Goal: Information Seeking & Learning: Learn about a topic

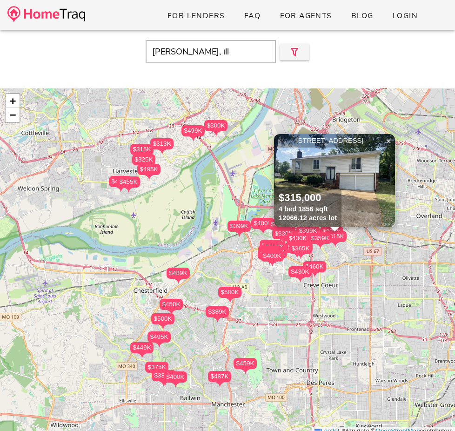
type input "o'fallon, ill"
click at [82, 34] on div "o'fallon, ill Close" at bounding box center [227, 52] width 455 height 40
click at [77, 19] on img at bounding box center [46, 14] width 78 height 16
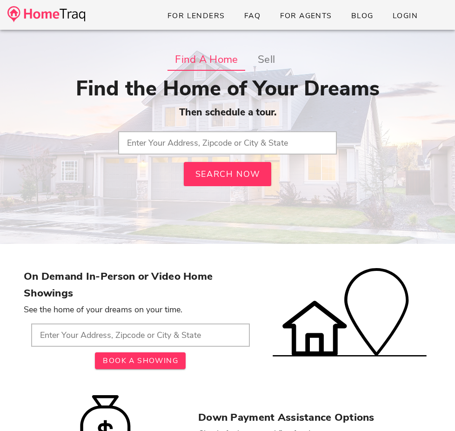
click at [186, 143] on input "text" at bounding box center [227, 142] width 219 height 23
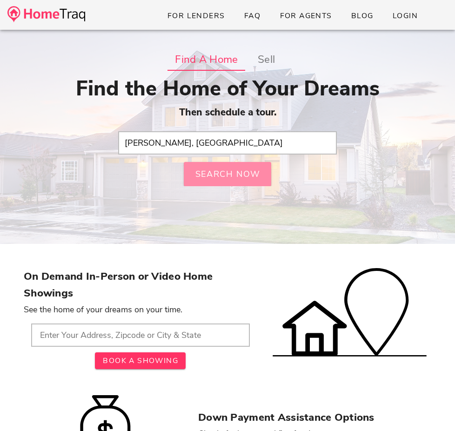
click at [216, 176] on span "Search Now" at bounding box center [228, 173] width 66 height 11
click at [201, 146] on input "o'fallon, IL" at bounding box center [227, 142] width 219 height 23
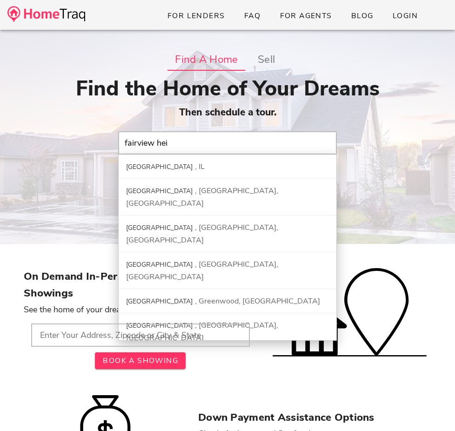
click at [200, 144] on input "fairview hei" at bounding box center [227, 142] width 219 height 23
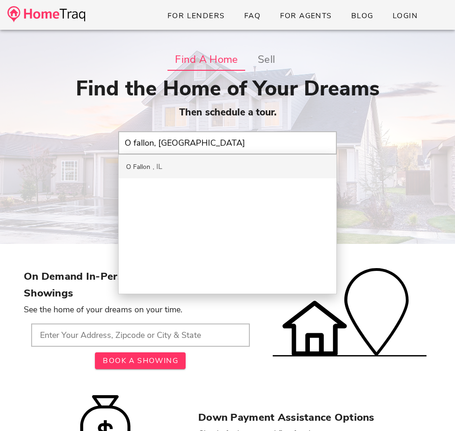
click at [196, 158] on div "O Fallon IL" at bounding box center [228, 166] width 218 height 24
type input "O Fallon, [GEOGRAPHIC_DATA]"
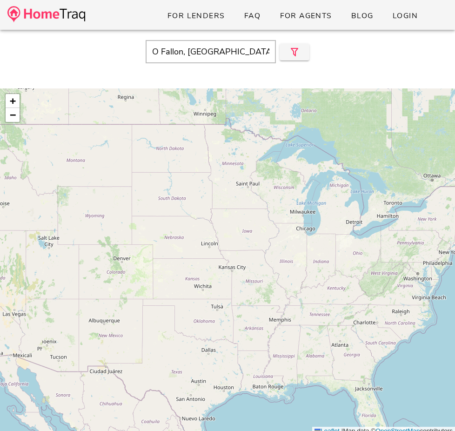
click at [183, 47] on input "O Fallon, [GEOGRAPHIC_DATA]" at bounding box center [211, 51] width 130 height 23
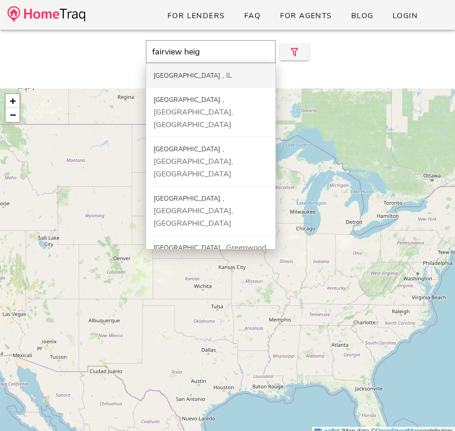
click at [193, 71] on div "[GEOGRAPHIC_DATA]" at bounding box center [187, 75] width 67 height 9
type input "Fairview Heights, IL"
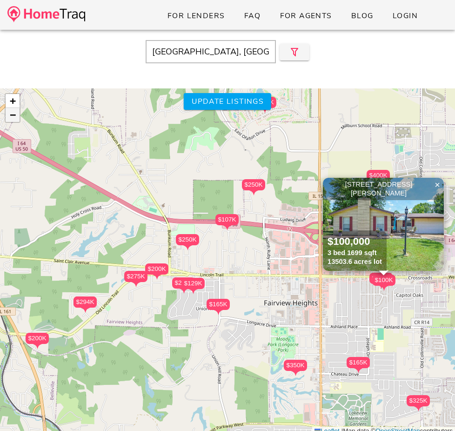
click at [16, 116] on link "−" at bounding box center [13, 115] width 14 height 14
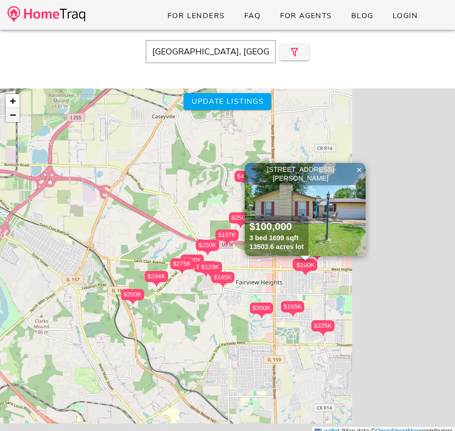
click at [16, 116] on link "−" at bounding box center [13, 115] width 14 height 14
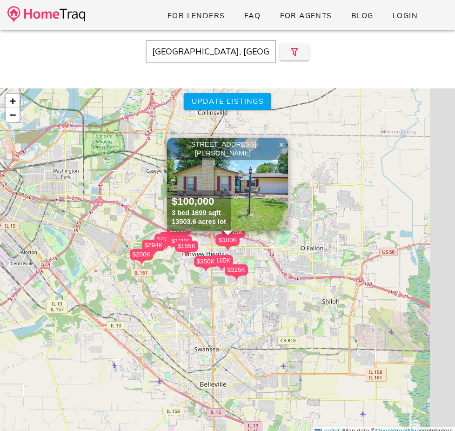
drag, startPoint x: 383, startPoint y: 274, endPoint x: 329, endPoint y: 246, distance: 61.4
click at [344, 255] on div "$275K $200K $325K $107K $165K $200K $129K $470K $215K $230K $230K $250K $350K $…" at bounding box center [227, 261] width 455 height 347
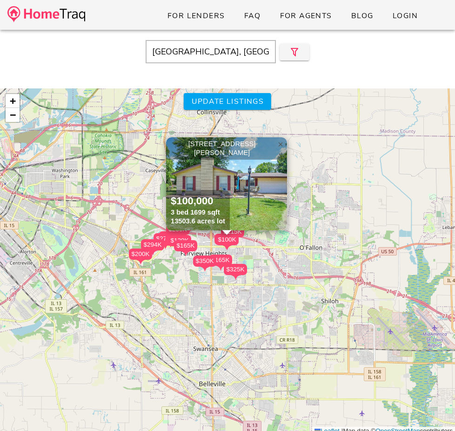
click at [279, 144] on span "×" at bounding box center [281, 144] width 6 height 10
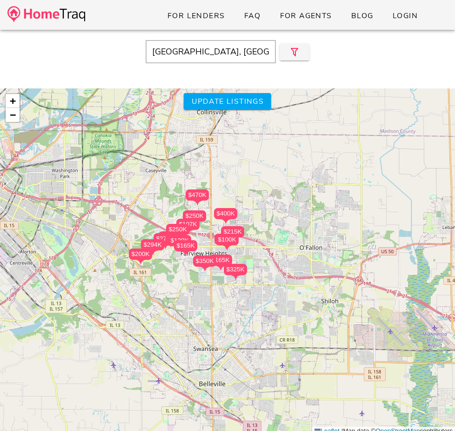
click at [329, 275] on div "$275K $200K $325K $107K $165K $200K $129K $470K $215K $230K $230K $250K $350K $…" at bounding box center [227, 261] width 455 height 347
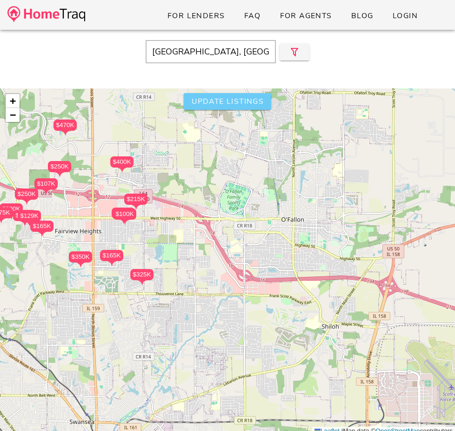
click at [232, 102] on span "Update listings" at bounding box center [227, 101] width 73 height 10
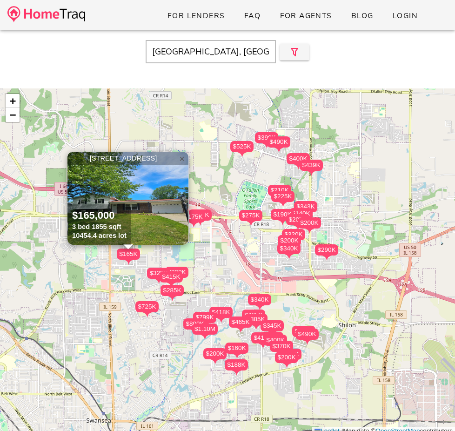
click at [183, 159] on span "×" at bounding box center [182, 159] width 6 height 10
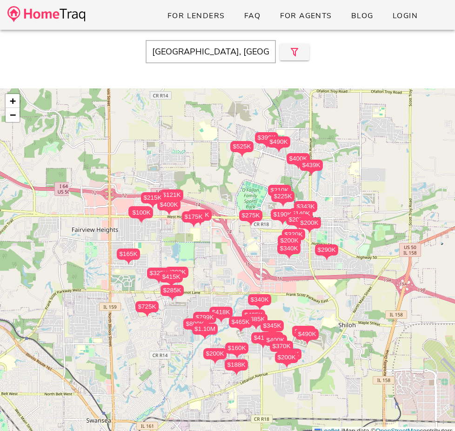
click at [299, 234] on div "$320K" at bounding box center [293, 234] width 23 height 11
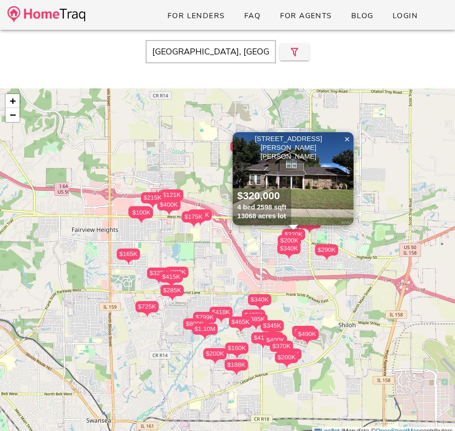
click at [143, 198] on div "$215K" at bounding box center [152, 197] width 23 height 11
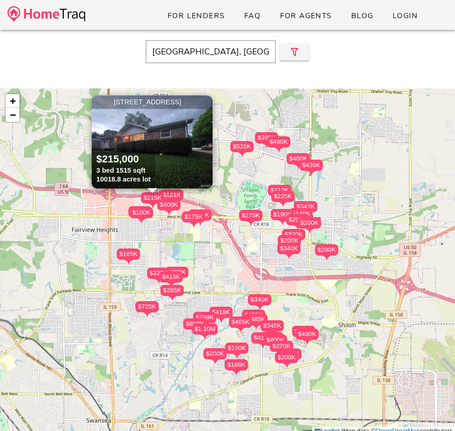
click at [209, 105] on span "×" at bounding box center [206, 102] width 6 height 10
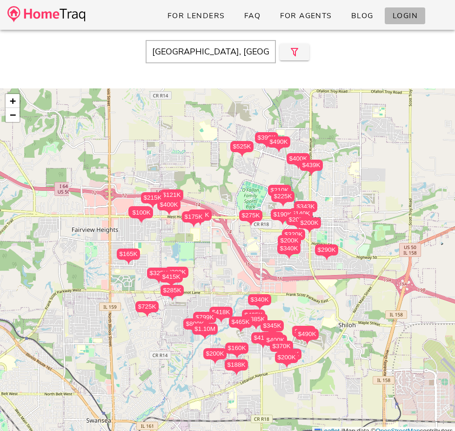
click at [415, 17] on span "Login" at bounding box center [405, 16] width 26 height 10
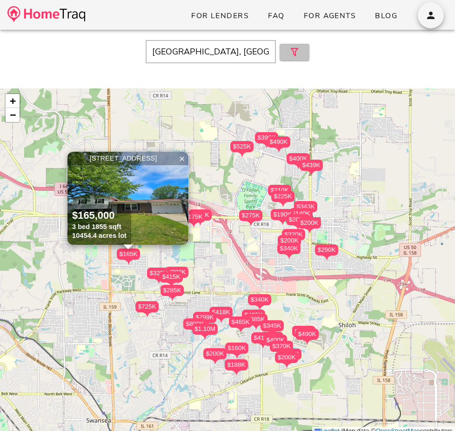
click at [299, 49] on icon "button" at bounding box center [294, 52] width 11 height 11
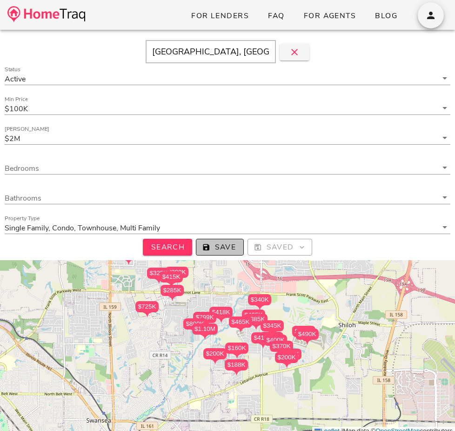
click at [221, 246] on span "Save" at bounding box center [220, 247] width 32 height 10
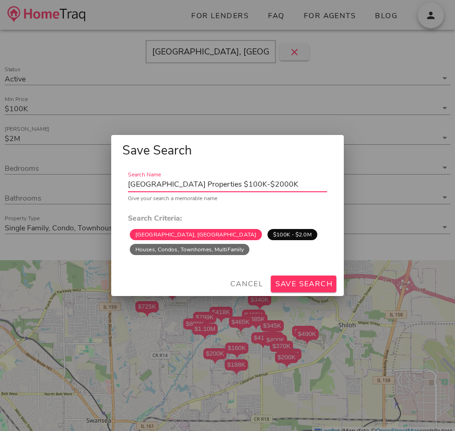
click at [225, 184] on input "Fairview Heights Properties $100K-$2000K" at bounding box center [227, 184] width 199 height 15
type input "O'Fallon Homes For Sale"
click at [312, 279] on span "Save Search" at bounding box center [304, 284] width 58 height 10
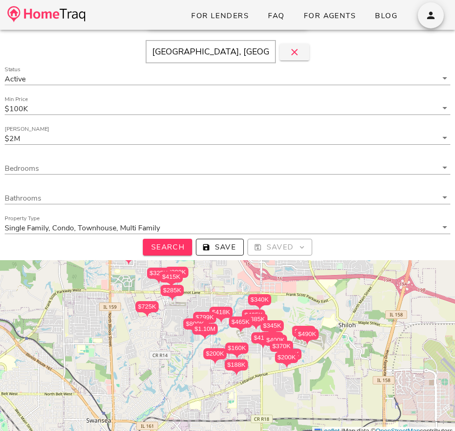
click at [307, 333] on div "$490K" at bounding box center [307, 334] width 23 height 11
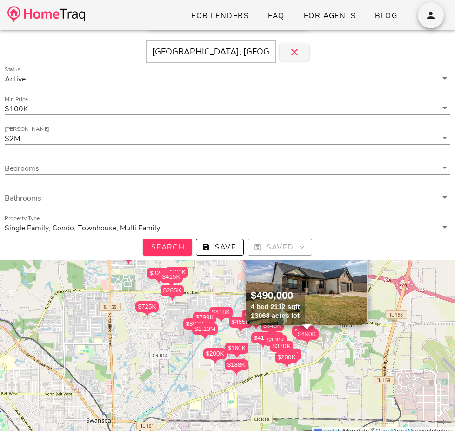
click at [320, 292] on img at bounding box center [306, 278] width 121 height 93
click at [279, 340] on div "$400K" at bounding box center [275, 340] width 23 height 11
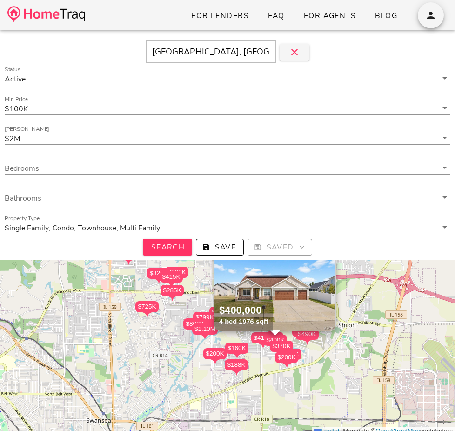
click at [285, 294] on img at bounding box center [275, 284] width 121 height 93
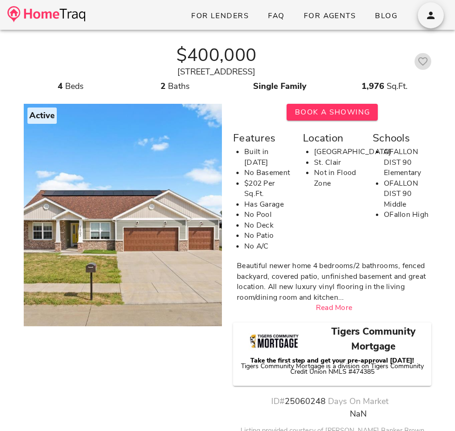
click at [423, 61] on icon "button" at bounding box center [422, 61] width 11 height 11
click at [426, 22] on button "button" at bounding box center [431, 15] width 26 height 26
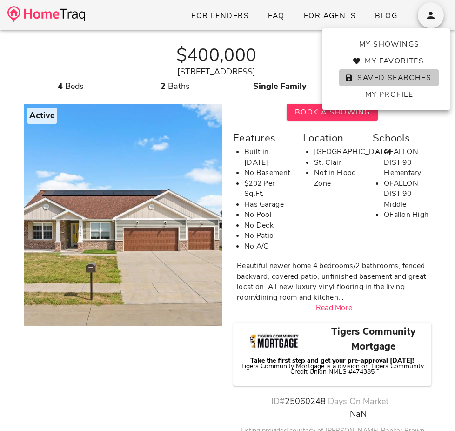
click at [399, 75] on span "Saved Searches" at bounding box center [389, 78] width 85 height 10
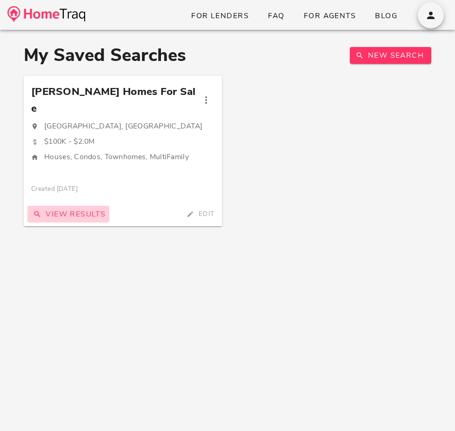
click at [57, 209] on span "View Results" at bounding box center [68, 214] width 74 height 10
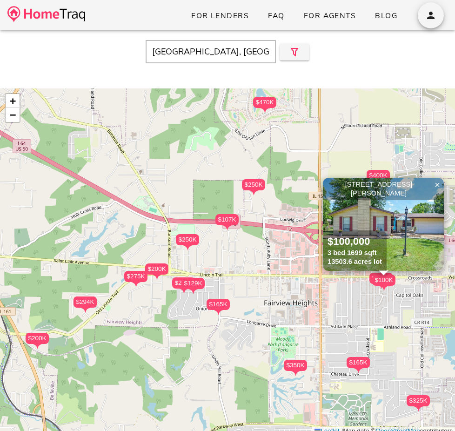
click at [357, 359] on div "$165K" at bounding box center [358, 362] width 23 height 11
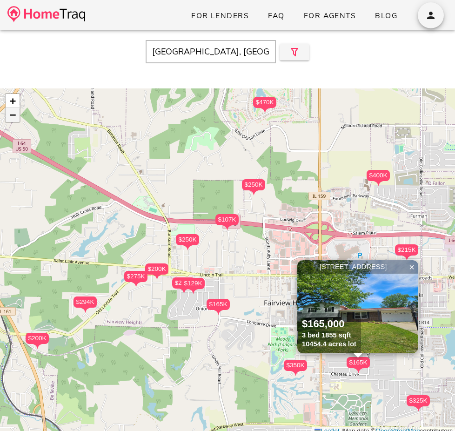
click at [17, 118] on link "−" at bounding box center [13, 115] width 14 height 14
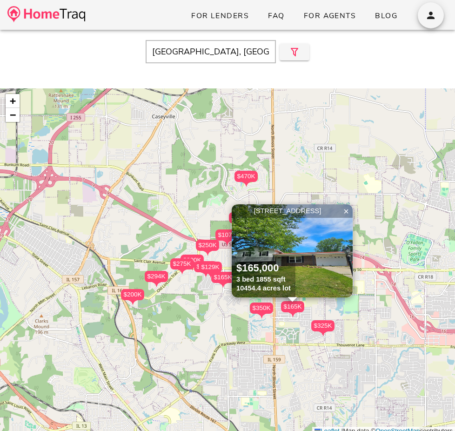
click at [242, 51] on input "[GEOGRAPHIC_DATA], [GEOGRAPHIC_DATA]" at bounding box center [211, 51] width 130 height 23
type input "O Fallon, [GEOGRAPHIC_DATA]"
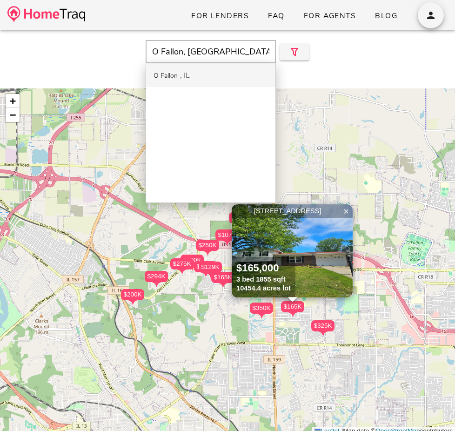
click at [235, 75] on div "O Fallon IL" at bounding box center [210, 75] width 129 height 24
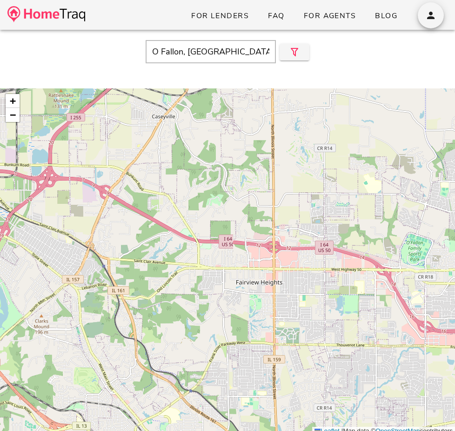
drag, startPoint x: 232, startPoint y: 218, endPoint x: 175, endPoint y: 201, distance: 59.6
click at [175, 201] on div "+ − Leaflet | Map data © OpenStreetMap contributors" at bounding box center [227, 261] width 455 height 347
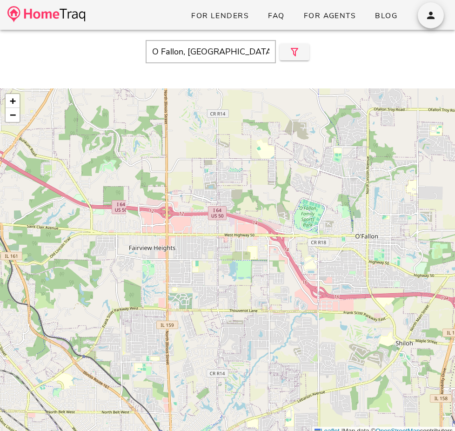
drag, startPoint x: 203, startPoint y: 198, endPoint x: 195, endPoint y: 198, distance: 8.4
click at [200, 198] on div "+ − Leaflet | Map data © OpenStreetMap contributors" at bounding box center [227, 261] width 455 height 347
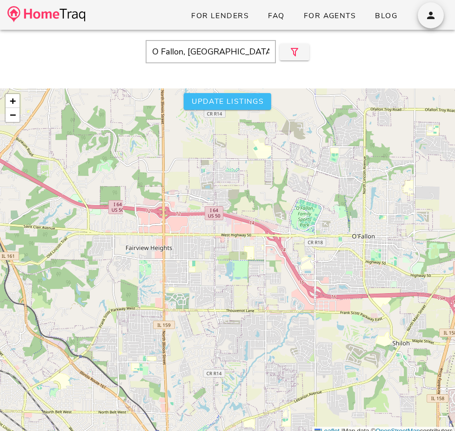
click at [244, 94] on button "Update listings" at bounding box center [227, 101] width 87 height 17
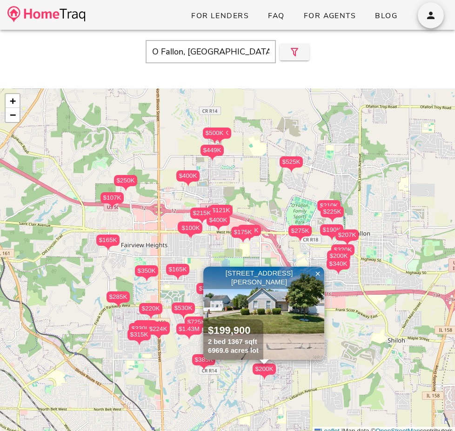
click at [338, 234] on div "$207K" at bounding box center [347, 234] width 23 height 11
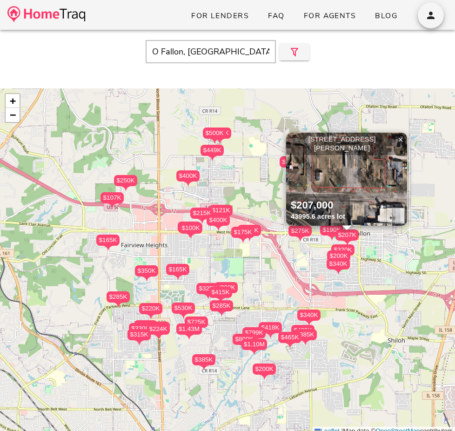
click at [343, 260] on div "$340K" at bounding box center [338, 263] width 23 height 11
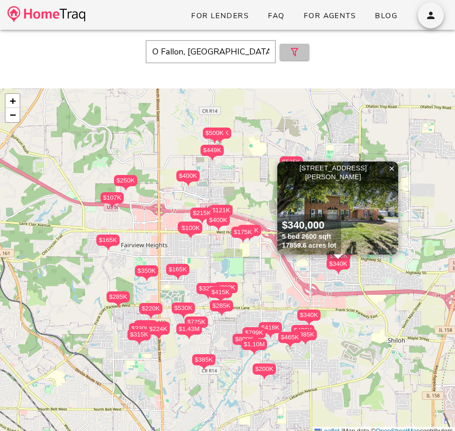
click at [301, 49] on span "button" at bounding box center [294, 52] width 15 height 11
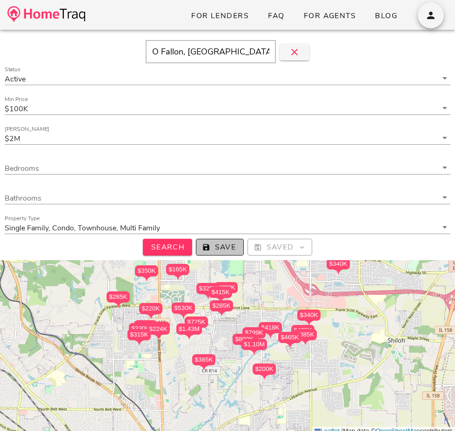
click at [224, 248] on span "Save" at bounding box center [220, 247] width 32 height 10
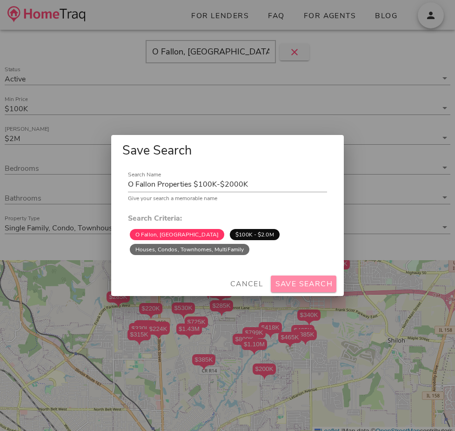
click at [297, 282] on span "Save Search" at bounding box center [304, 284] width 58 height 10
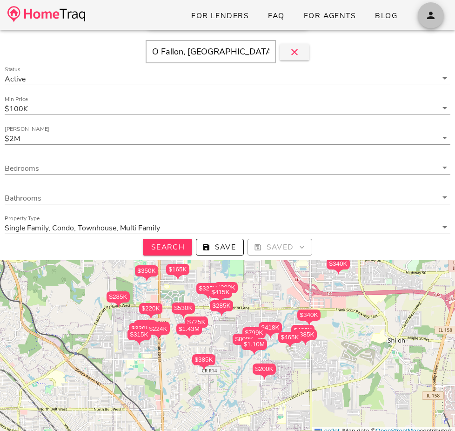
click at [430, 24] on button "button" at bounding box center [431, 15] width 26 height 26
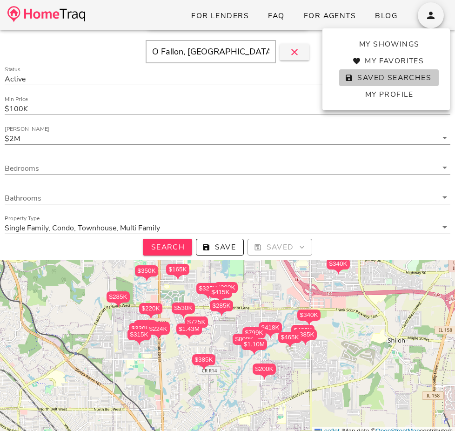
click at [423, 82] on span "Saved Searches" at bounding box center [389, 78] width 85 height 10
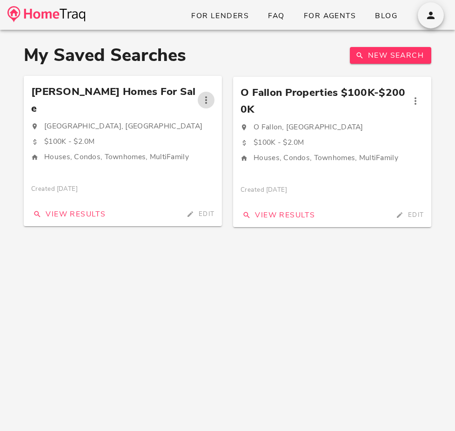
click at [201, 94] on icon "button" at bounding box center [206, 99] width 11 height 11
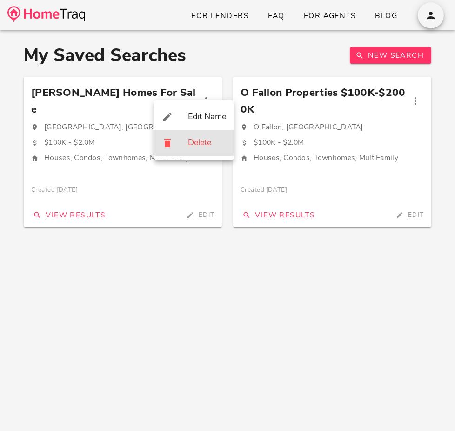
click at [201, 147] on div "Delete" at bounding box center [207, 143] width 38 height 10
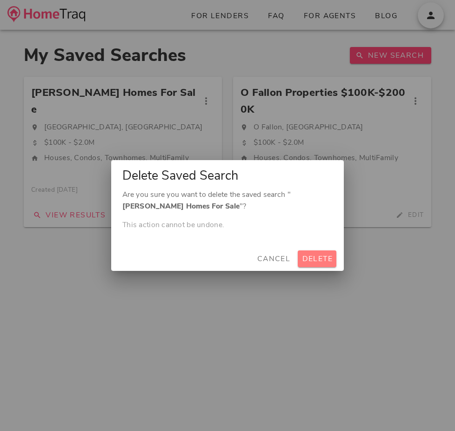
click at [311, 252] on button "Delete" at bounding box center [317, 258] width 39 height 17
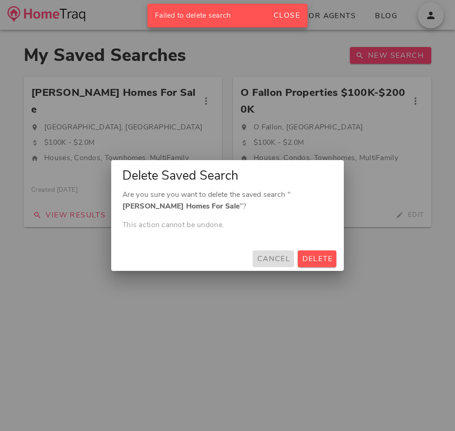
click at [272, 258] on span "Cancel" at bounding box center [273, 259] width 34 height 10
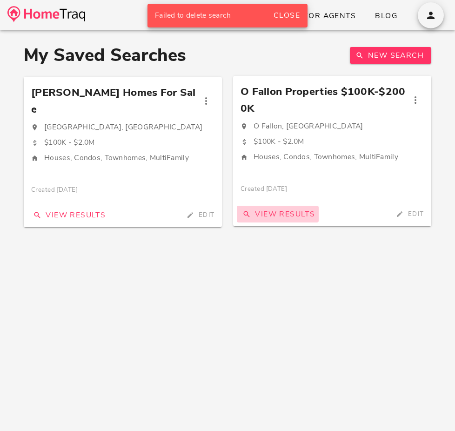
click at [292, 208] on button "View Results" at bounding box center [278, 214] width 82 height 17
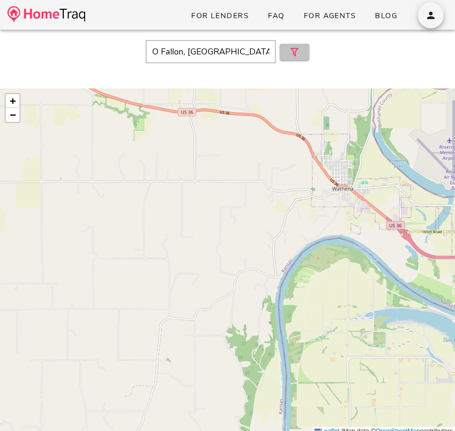
click at [302, 50] on button "button" at bounding box center [295, 52] width 30 height 17
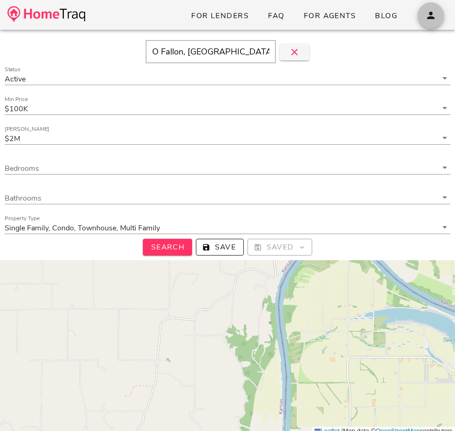
click at [425, 18] on icon "button" at bounding box center [430, 15] width 11 height 11
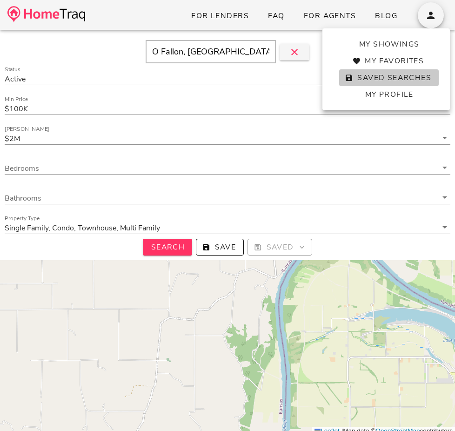
click at [403, 74] on span "Saved Searches" at bounding box center [389, 78] width 85 height 10
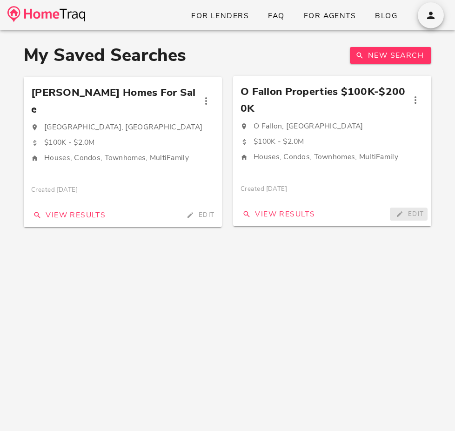
click at [404, 213] on span "Edit" at bounding box center [409, 213] width 30 height 9
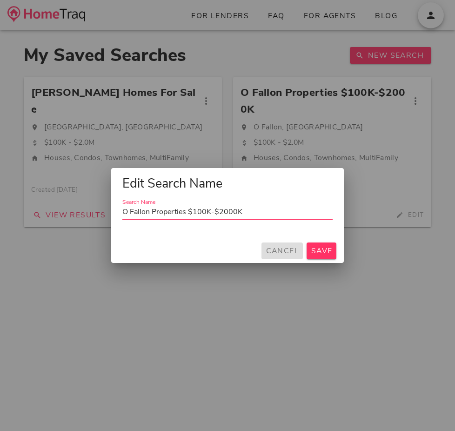
click at [290, 248] on span "Cancel" at bounding box center [282, 251] width 34 height 10
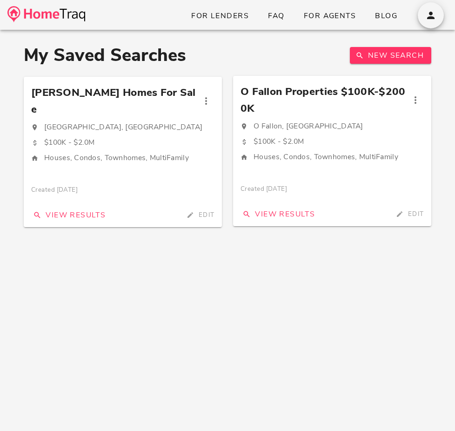
click at [380, 143] on div "$100K - $2.0M" at bounding box center [332, 142] width 183 height 12
click at [301, 212] on span "View Results" at bounding box center [278, 214] width 74 height 10
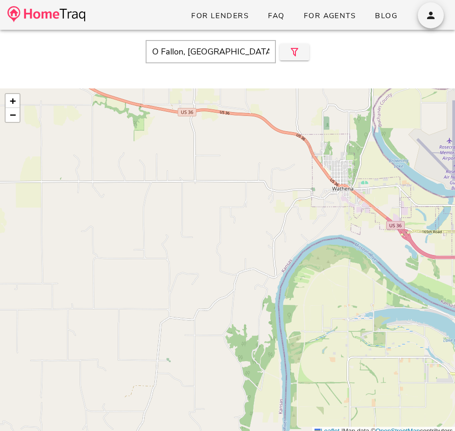
click at [301, 212] on div "+ − Leaflet | Map data © OpenStreetMap contributors" at bounding box center [227, 261] width 455 height 347
click at [15, 115] on span "−" at bounding box center [13, 115] width 6 height 12
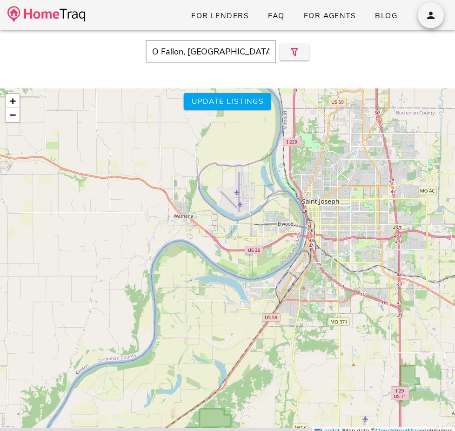
drag, startPoint x: 399, startPoint y: 284, endPoint x: 297, endPoint y: 275, distance: 102.4
click at [297, 275] on div "+ − Leaflet | Map data © OpenStreetMap contributors" at bounding box center [227, 261] width 455 height 347
click at [296, 59] on button "button" at bounding box center [295, 52] width 30 height 17
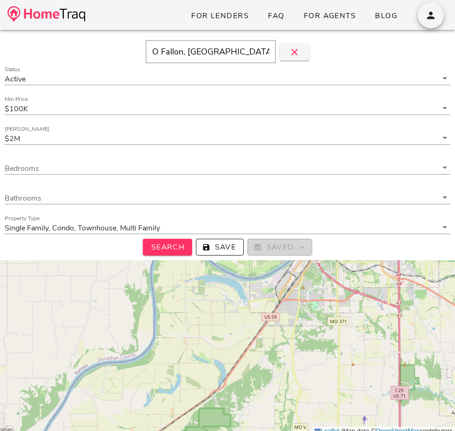
click at [273, 250] on span "Saved" at bounding box center [279, 247] width 48 height 10
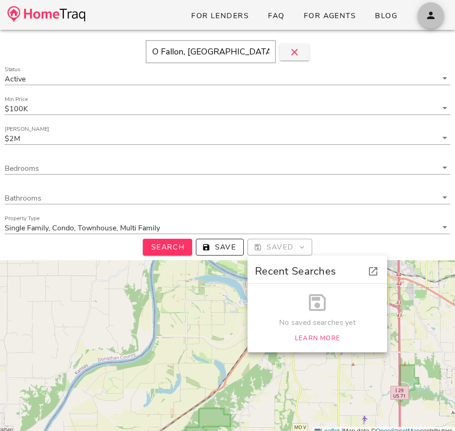
click at [433, 20] on icon "button" at bounding box center [430, 15] width 11 height 11
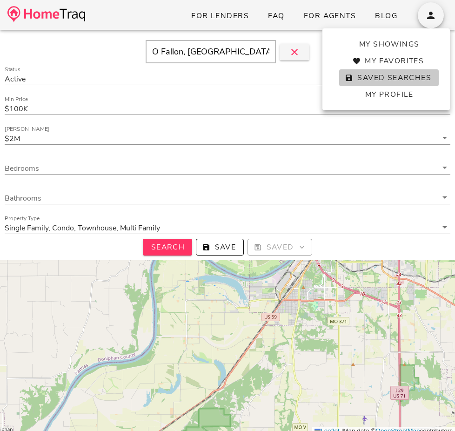
click at [419, 77] on span "Saved Searches" at bounding box center [389, 78] width 85 height 10
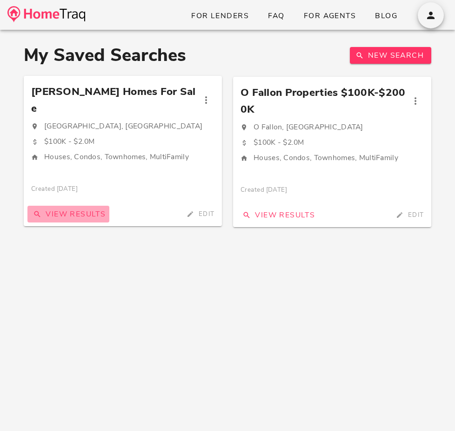
click at [109, 206] on button "View Results" at bounding box center [68, 214] width 82 height 17
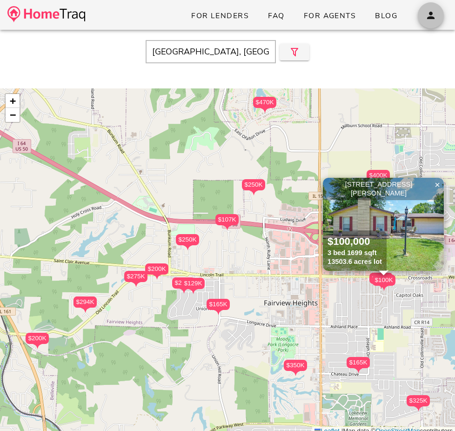
click at [434, 20] on icon "button" at bounding box center [430, 15] width 11 height 11
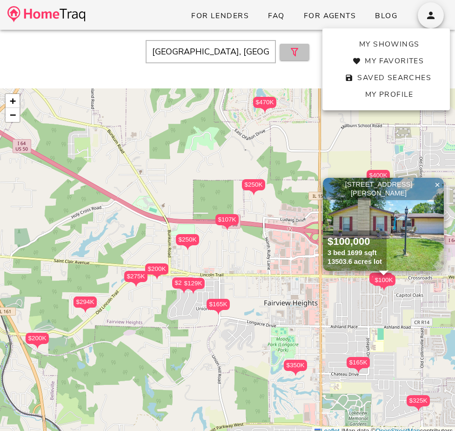
click at [295, 53] on icon "button" at bounding box center [294, 52] width 11 height 11
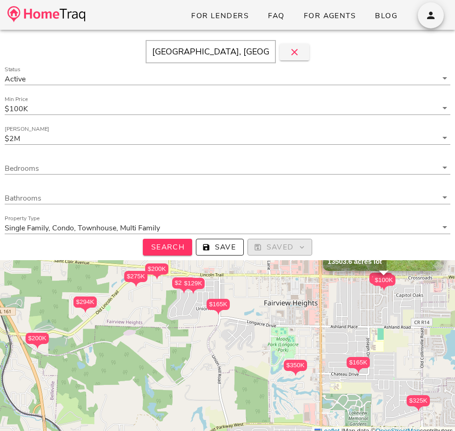
click at [302, 244] on icon "button" at bounding box center [302, 247] width 8 height 8
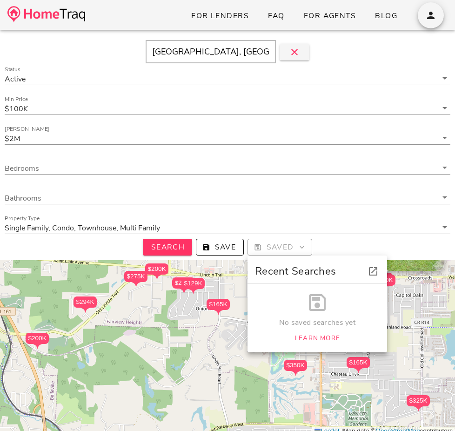
click at [316, 349] on div "No saved searches yet Learn More" at bounding box center [318, 318] width 140 height 68
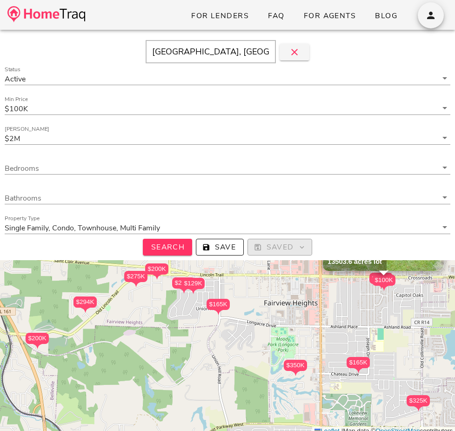
click at [304, 250] on icon "button" at bounding box center [302, 247] width 8 height 8
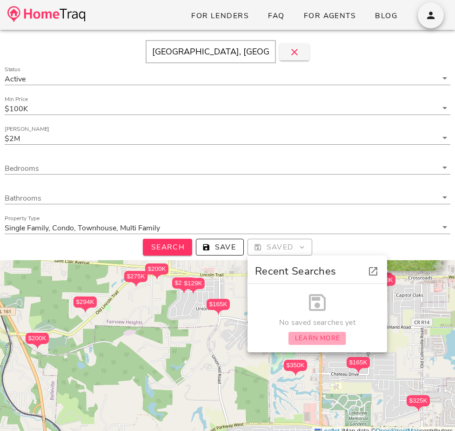
click at [307, 338] on span "Learn More" at bounding box center [318, 338] width 46 height 9
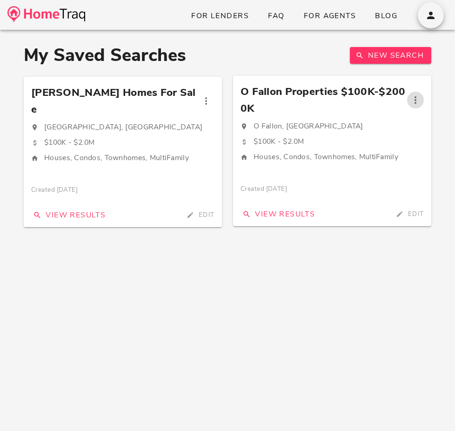
click at [417, 97] on icon "button" at bounding box center [415, 99] width 11 height 11
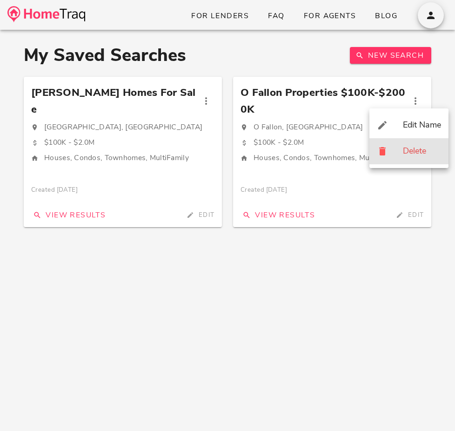
click at [418, 144] on div "Delete" at bounding box center [408, 151] width 79 height 26
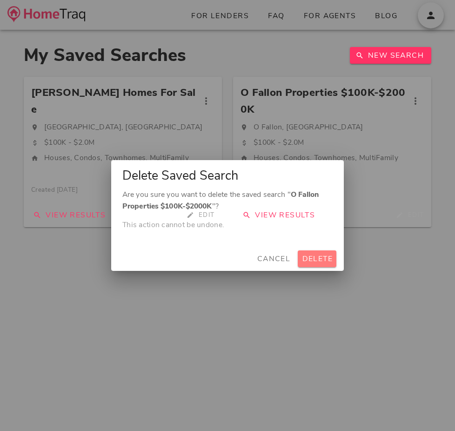
click at [316, 254] on span "Delete" at bounding box center [317, 259] width 31 height 10
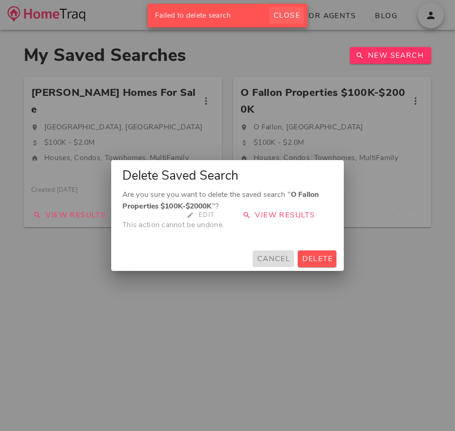
click at [282, 13] on span "Close" at bounding box center [286, 15] width 27 height 10
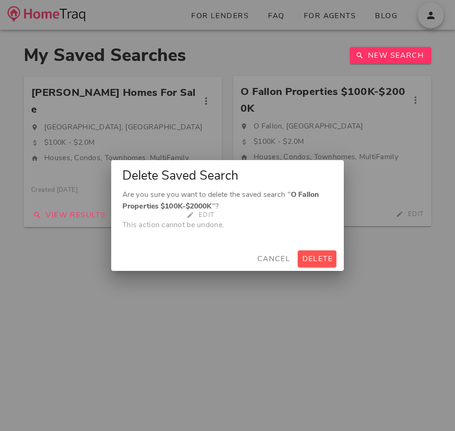
click at [292, 215] on div "Are you sure you want to delete the saved search " O Fallon Properties $100K-$2…" at bounding box center [227, 218] width 233 height 58
click at [270, 215] on div "Are you sure you want to delete the saved search " O Fallon Properties $100K-$2…" at bounding box center [227, 218] width 233 height 58
click at [274, 258] on span "Cancel" at bounding box center [273, 259] width 34 height 10
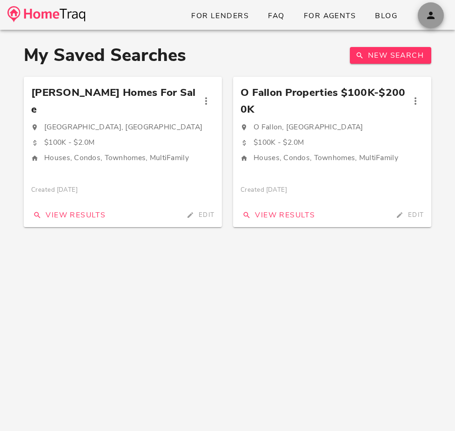
click at [430, 24] on button "button" at bounding box center [431, 15] width 26 height 26
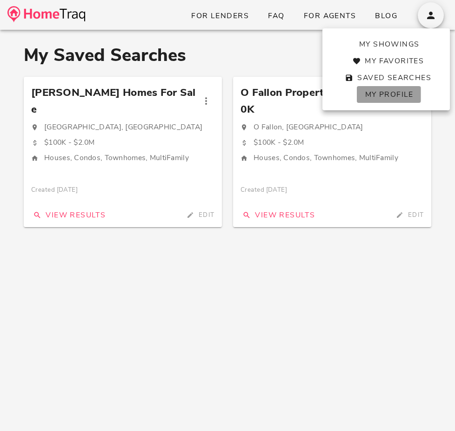
click at [396, 89] on span "My Profile" at bounding box center [388, 94] width 49 height 10
